Goal: Task Accomplishment & Management: Manage account settings

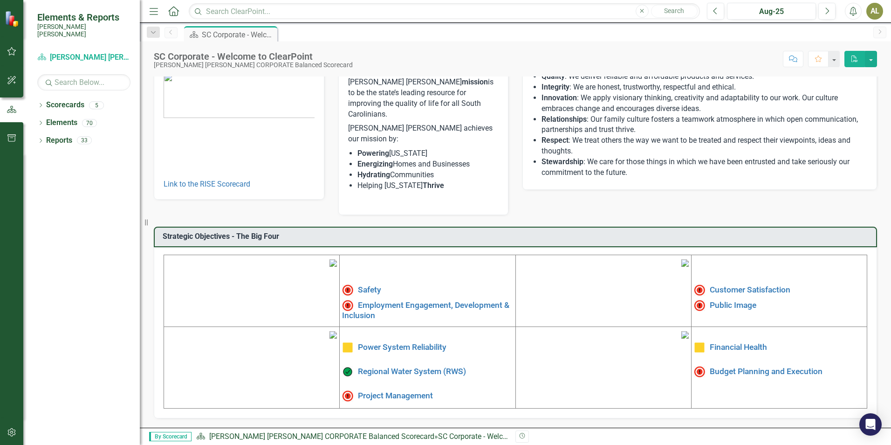
scroll to position [140, 0]
click at [408, 391] on link "Project Management" at bounding box center [395, 395] width 75 height 9
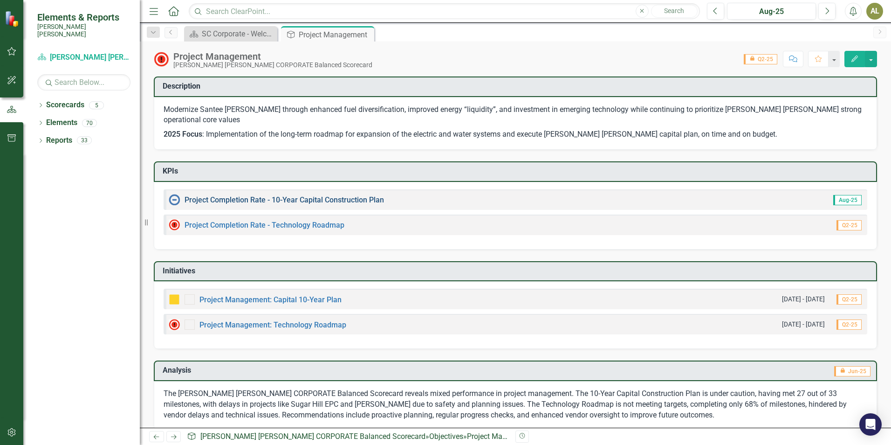
click at [307, 195] on link "Project Completion Rate - 10-Year Capital Construction Plan" at bounding box center [284, 199] width 199 height 9
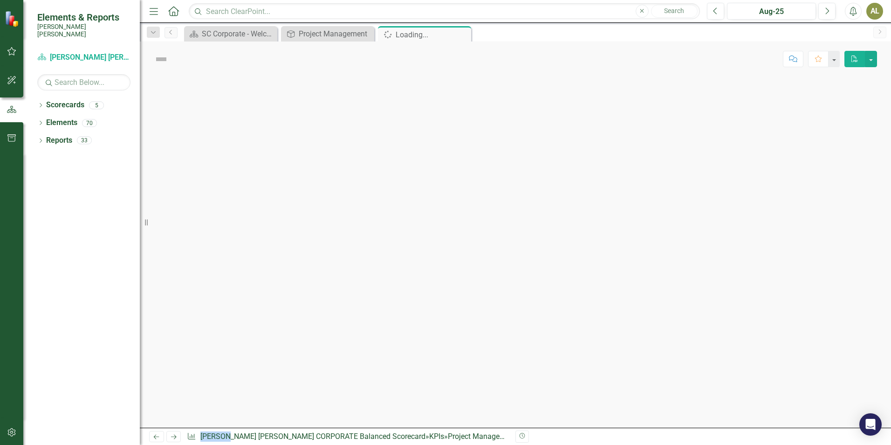
click at [307, 189] on div at bounding box center [515, 251] width 751 height 351
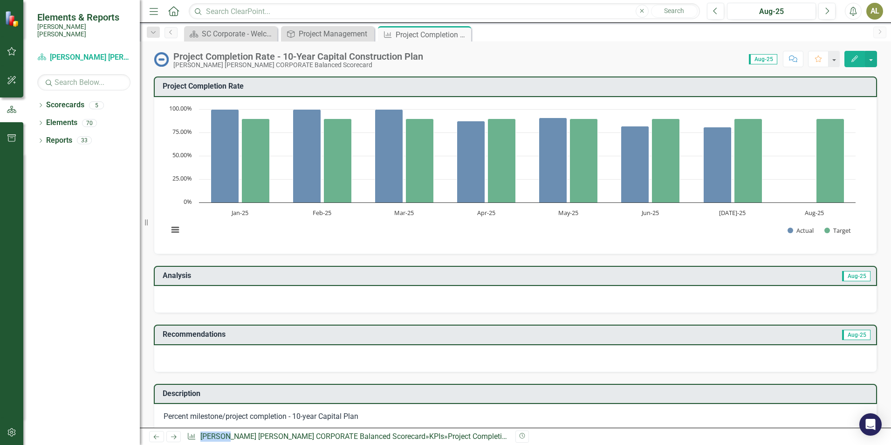
click at [797, 154] on rect "Interactive chart" at bounding box center [512, 174] width 697 height 140
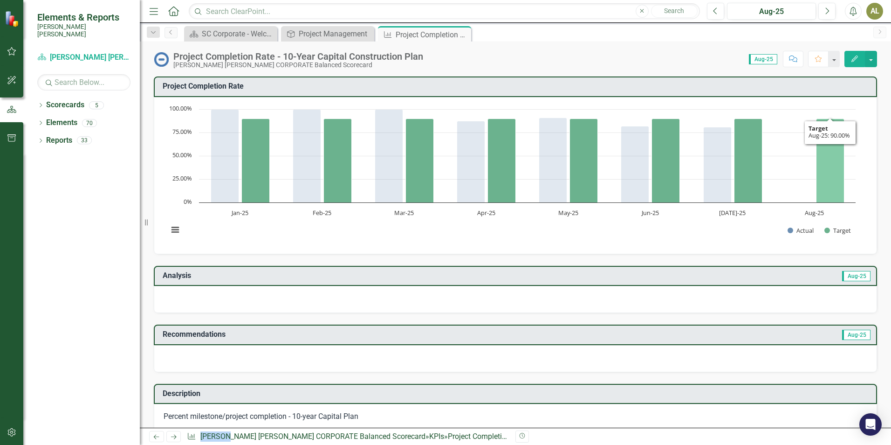
click at [822, 151] on icon "Aug-25, 90. Target." at bounding box center [831, 160] width 28 height 84
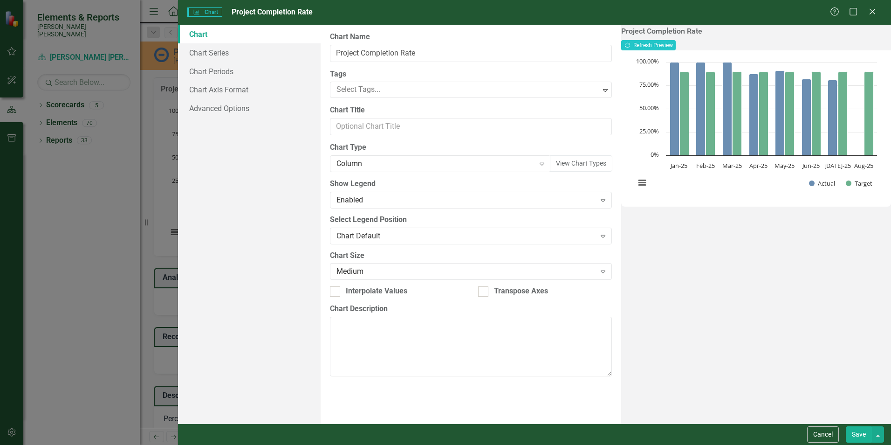
click at [13, 233] on div "Charts Chart Project Completion Rate Help Maximize Close Chart Chart Series Cha…" at bounding box center [445, 222] width 891 height 445
click at [52, 242] on div "Charts Chart Project Completion Rate Help Maximize Close Chart Chart Series Cha…" at bounding box center [445, 222] width 891 height 445
click at [872, 11] on icon "Close" at bounding box center [872, 11] width 12 height 9
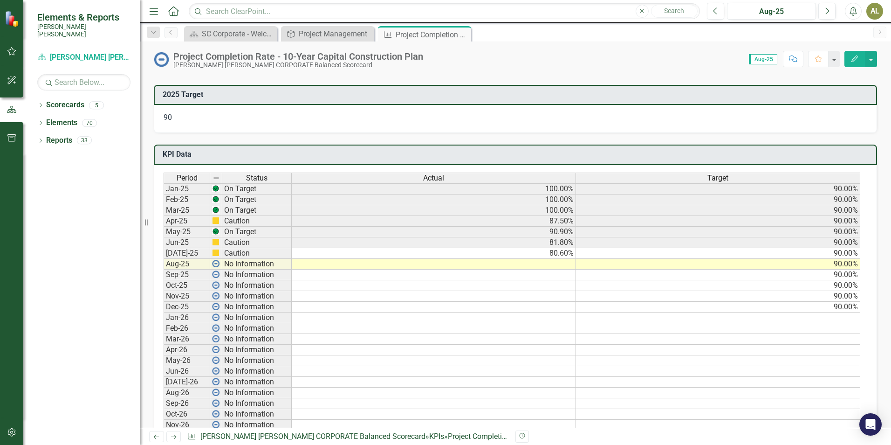
scroll to position [419, 0]
click at [262, 263] on td "No Information" at bounding box center [256, 263] width 69 height 11
click at [260, 263] on td "No Information" at bounding box center [256, 263] width 69 height 11
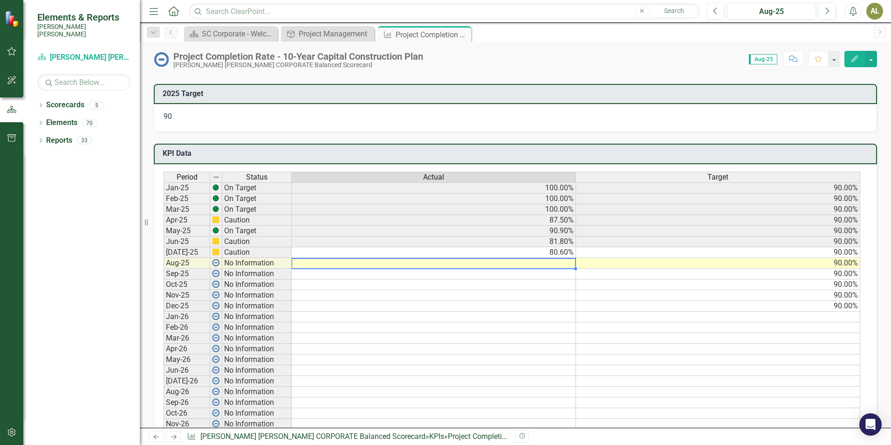
click at [549, 264] on td at bounding box center [434, 263] width 284 height 11
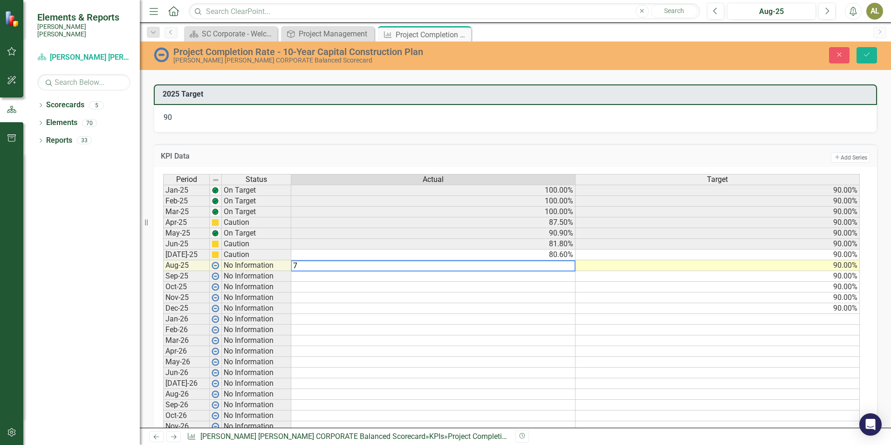
type textarea "77"
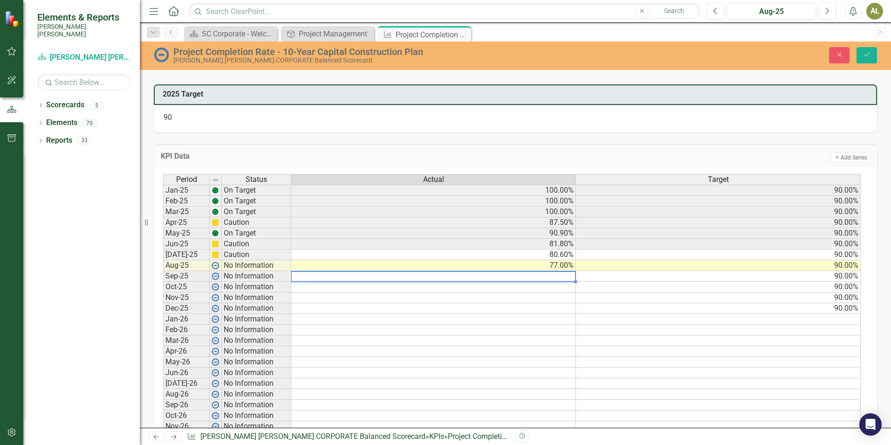
click at [444, 337] on td at bounding box center [433, 340] width 285 height 11
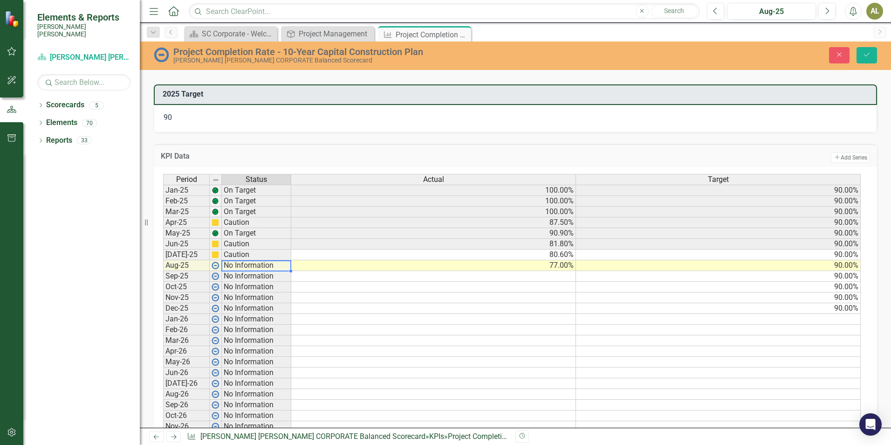
click at [273, 261] on td "No Information" at bounding box center [256, 265] width 69 height 11
click at [273, 267] on td "No Information" at bounding box center [256, 265] width 69 height 11
click at [215, 266] on img at bounding box center [215, 264] width 7 height 7
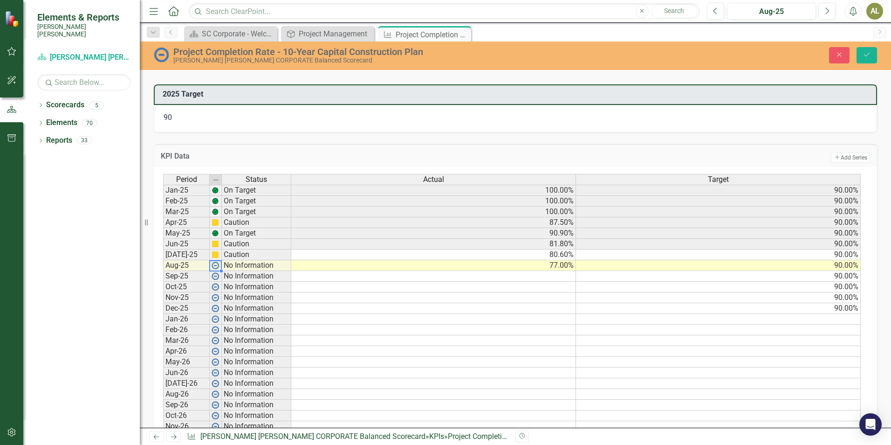
click at [215, 266] on img at bounding box center [215, 264] width 7 height 7
click at [163, 261] on div "Period Status Actual Target Jan-25 On Target 100.00% 90.00% Feb-25 On Target 10…" at bounding box center [163, 372] width 0 height 397
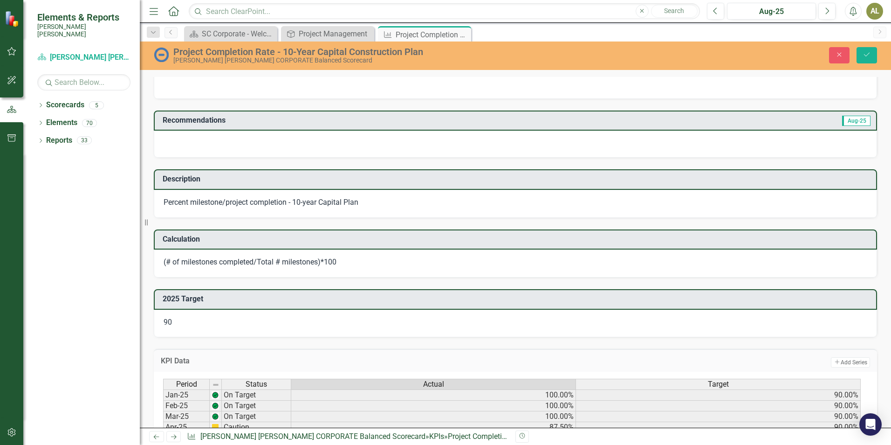
scroll to position [130, 0]
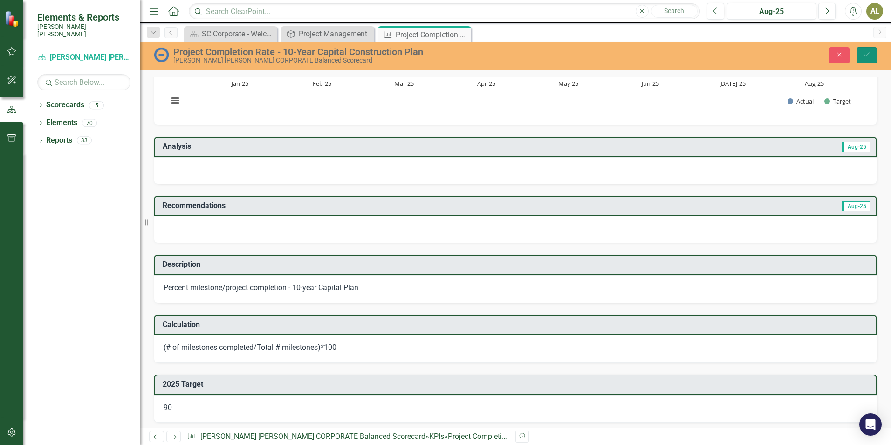
click at [866, 53] on icon "Save" at bounding box center [867, 54] width 8 height 7
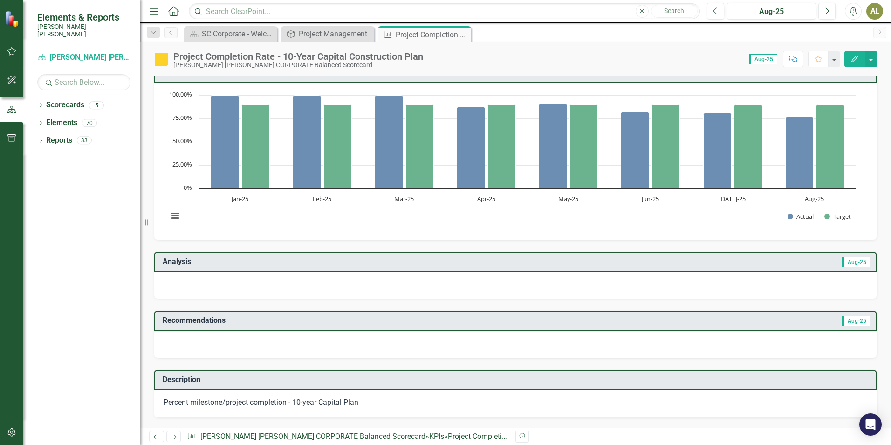
scroll to position [0, 0]
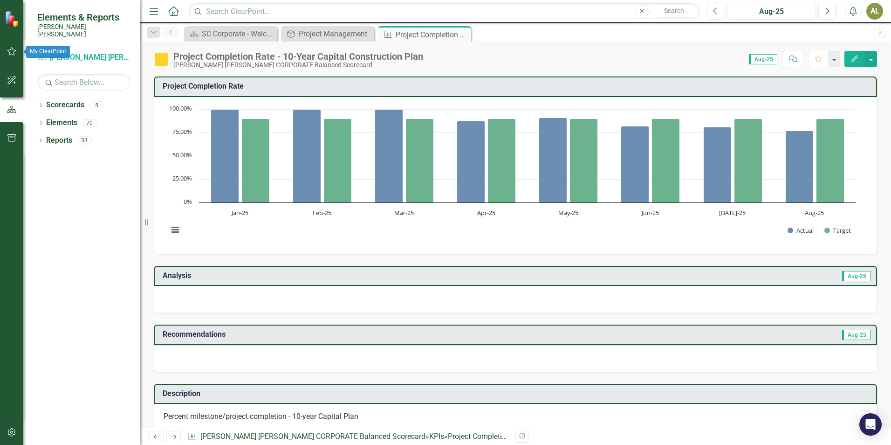
click at [14, 50] on icon "button" at bounding box center [11, 51] width 9 height 8
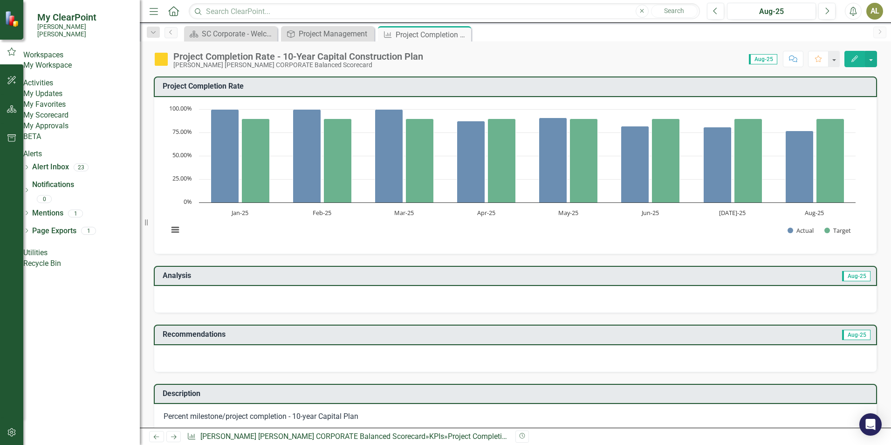
click at [60, 99] on link "My Updates" at bounding box center [81, 94] width 117 height 11
